Goal: Transaction & Acquisition: Book appointment/travel/reservation

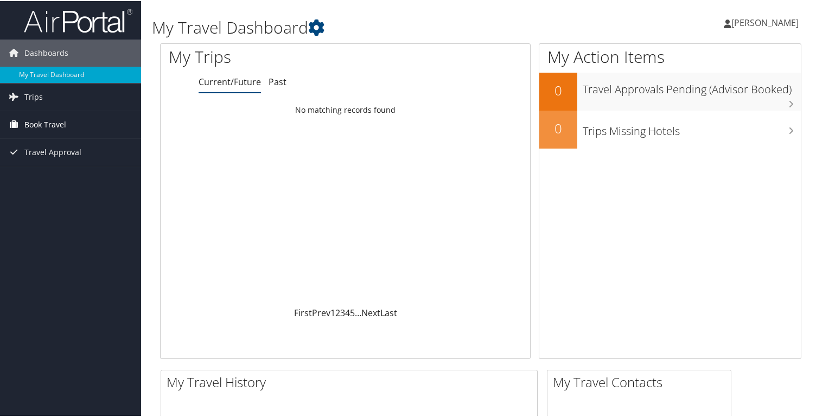
click at [35, 122] on span "Book Travel" at bounding box center [45, 123] width 42 height 27
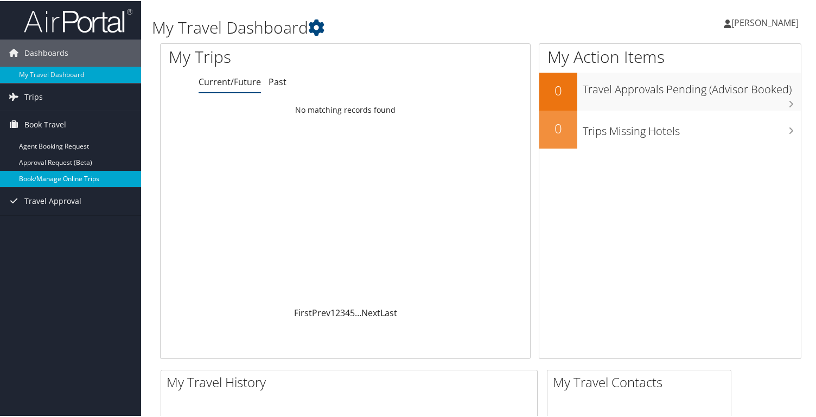
click at [57, 182] on link "Book/Manage Online Trips" at bounding box center [70, 178] width 141 height 16
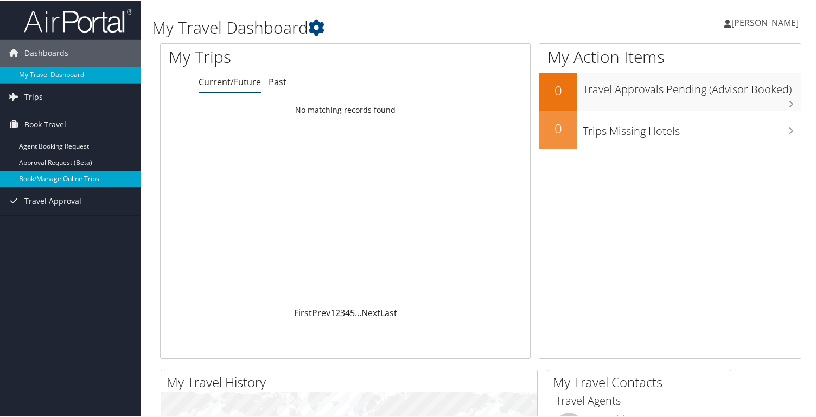
click at [71, 182] on link "Book/Manage Online Trips" at bounding box center [70, 178] width 141 height 16
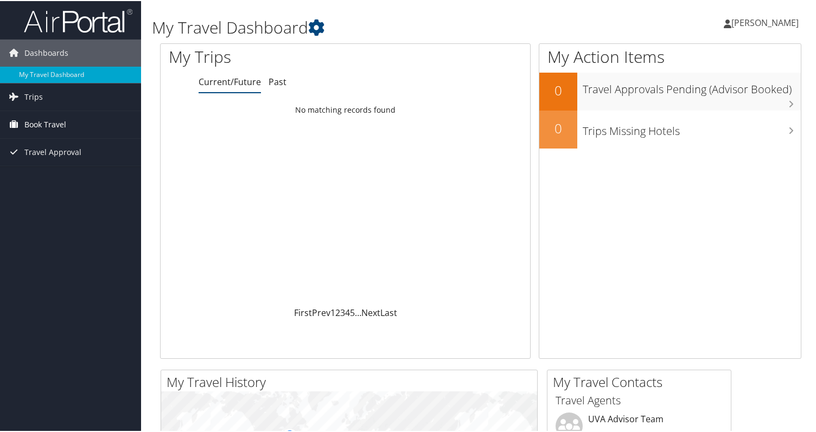
click at [41, 128] on span "Book Travel" at bounding box center [45, 123] width 42 height 27
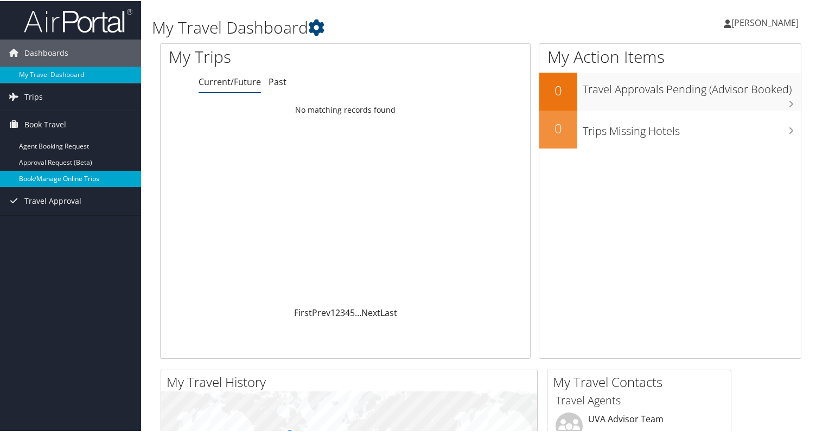
click at [43, 176] on link "Book/Manage Online Trips" at bounding box center [70, 178] width 141 height 16
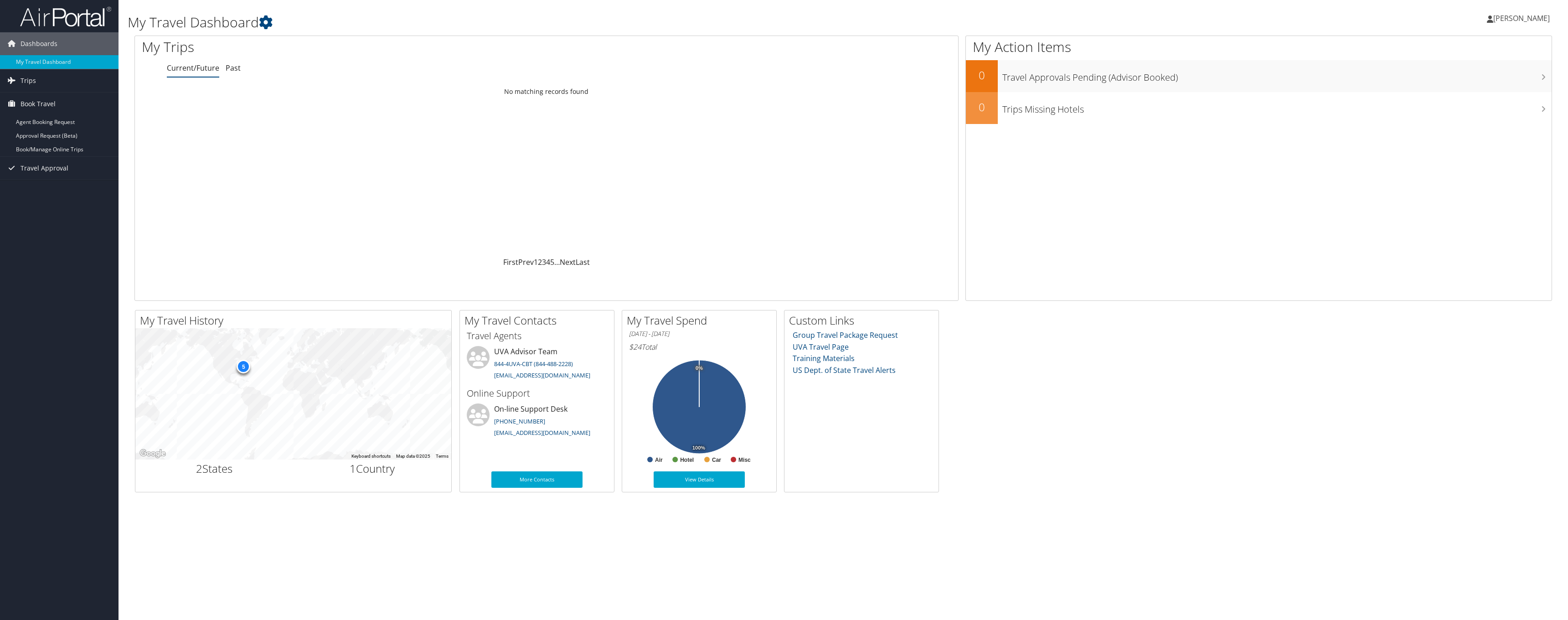
click at [685, 24] on link "[PERSON_NAME]" at bounding box center [1523, 18] width 72 height 28
click at [685, 153] on link "Sign Out" at bounding box center [1498, 149] width 102 height 15
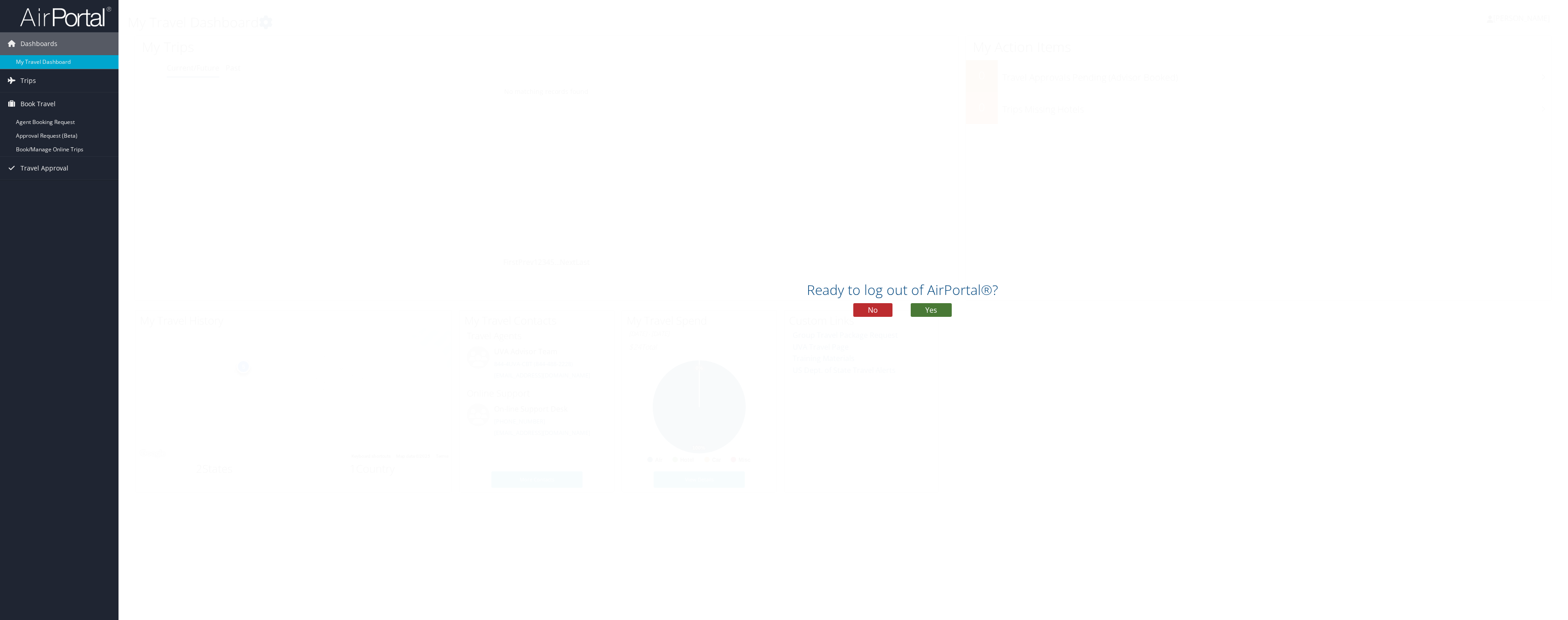
click at [685, 309] on button "Yes" at bounding box center [931, 310] width 41 height 13
